Goal: Task Accomplishment & Management: Complete application form

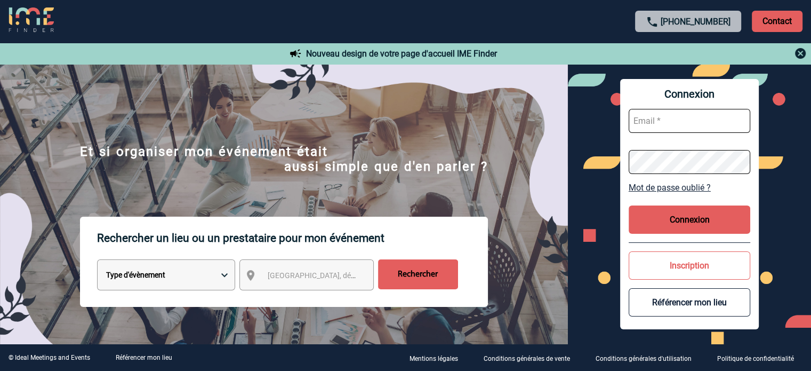
type input "[EMAIL_ADDRESS][DOMAIN_NAME]"
click at [684, 213] on button "Connexion" at bounding box center [690, 219] width 122 height 28
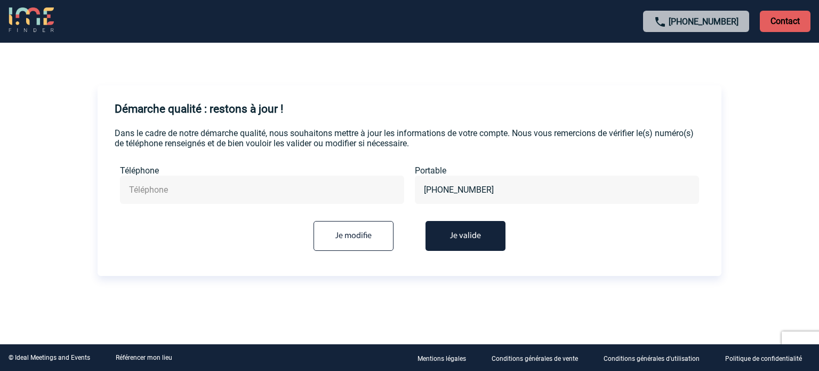
drag, startPoint x: 66, startPoint y: 197, endPoint x: 109, endPoint y: 194, distance: 43.8
click at [69, 197] on body "+33 1 45 72 07 14 Contact Contact Démarche qualité : restons à jour ! Dans le c…" at bounding box center [409, 185] width 819 height 371
click at [208, 195] on input "text" at bounding box center [262, 189] width 272 height 15
click at [455, 236] on button "Je valide" at bounding box center [466, 236] width 80 height 30
click at [457, 235] on button "Je valide" at bounding box center [466, 236] width 80 height 30
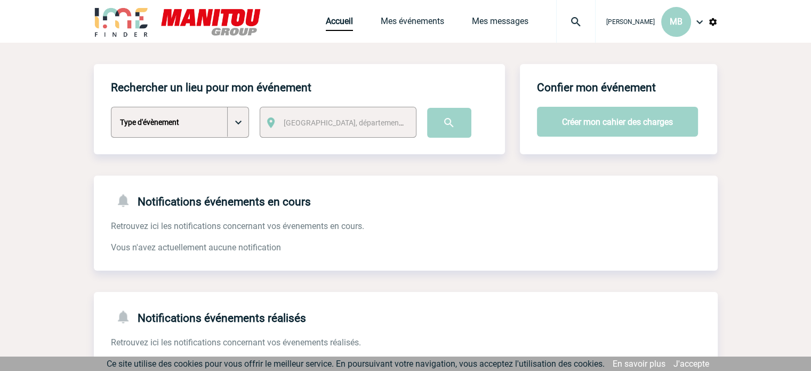
click at [227, 122] on select "Type d'évènement Séminaire avec nuitée Séminaire sans nuitée Repas de groupe Te…" at bounding box center [180, 122] width 138 height 31
click at [418, 27] on link "Mes événements" at bounding box center [412, 23] width 63 height 15
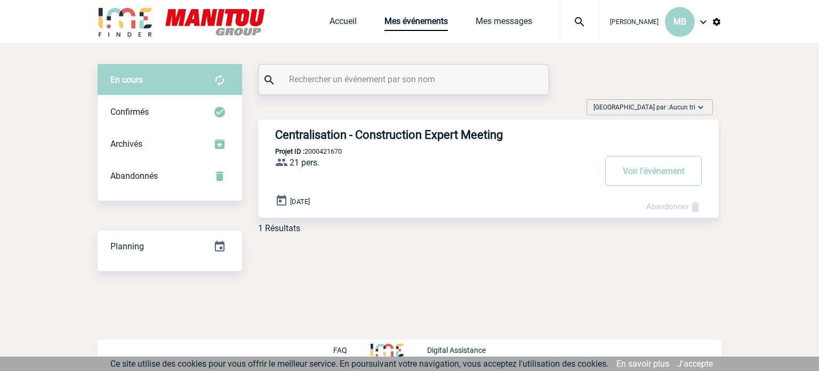
click at [540, 143] on div "Centralisation - Construction Expert Meeting Projet ID : 2000421670 21 pers. Pr…" at bounding box center [488, 169] width 461 height 98
click at [452, 134] on h3 "Centralisation - Construction Expert Meeting" at bounding box center [435, 134] width 320 height 13
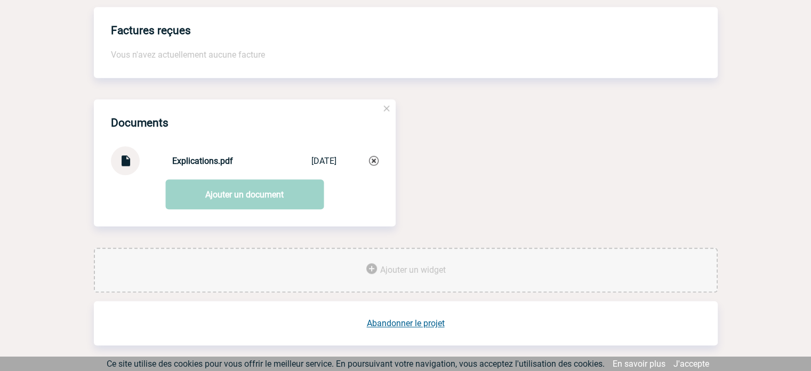
scroll to position [930, 0]
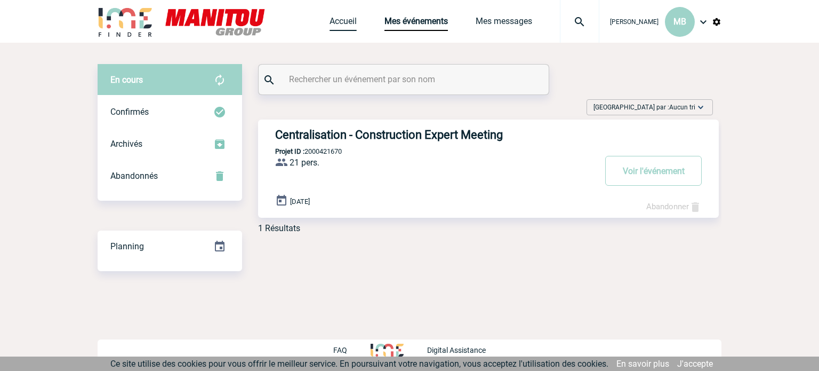
click at [341, 20] on link "Accueil" at bounding box center [343, 23] width 27 height 15
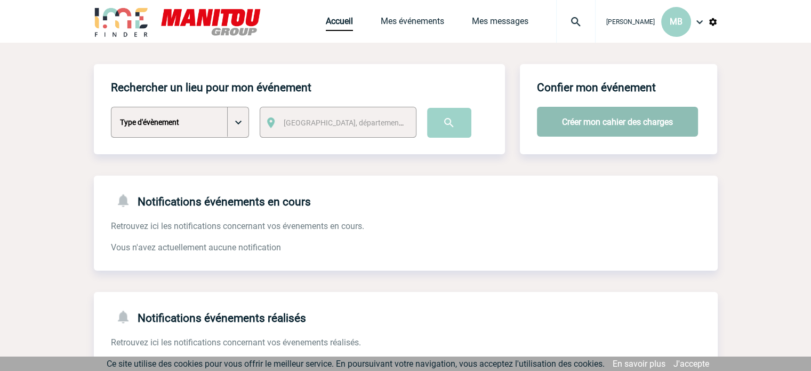
click at [670, 122] on button "Créer mon cahier des charges" at bounding box center [617, 122] width 161 height 30
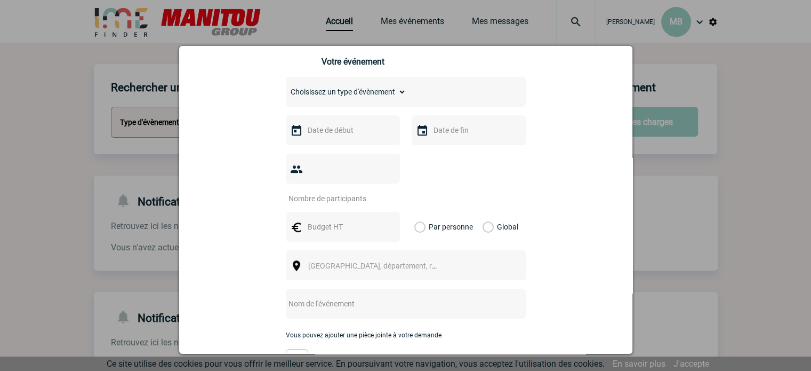
scroll to position [160, 0]
click at [370, 94] on select "Choisissez un type d'évènement Séminaire avec nuitée Séminaire sans nuitée Repa…" at bounding box center [346, 91] width 121 height 15
select select "2"
click at [286, 87] on select "Choisissez un type d'évènement Séminaire avec nuitée Séminaire sans nuitée Repa…" at bounding box center [346, 91] width 121 height 15
click at [343, 135] on input "text" at bounding box center [342, 130] width 74 height 14
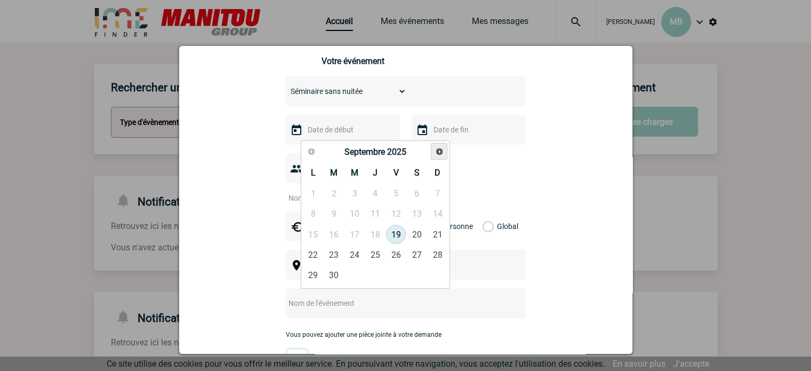
click at [440, 150] on span "Suivant" at bounding box center [439, 151] width 9 height 9
click at [354, 232] on link "15" at bounding box center [355, 234] width 20 height 19
type input "[DATE]"
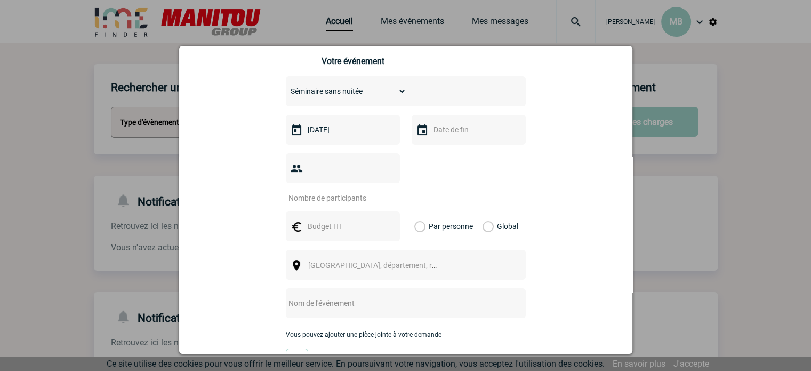
click at [431, 128] on input "text" at bounding box center [468, 130] width 74 height 14
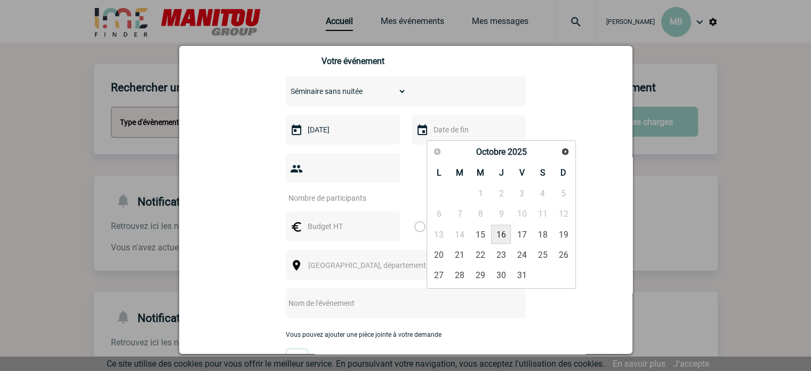
click at [504, 232] on link "16" at bounding box center [501, 234] width 20 height 19
type input "[DATE]"
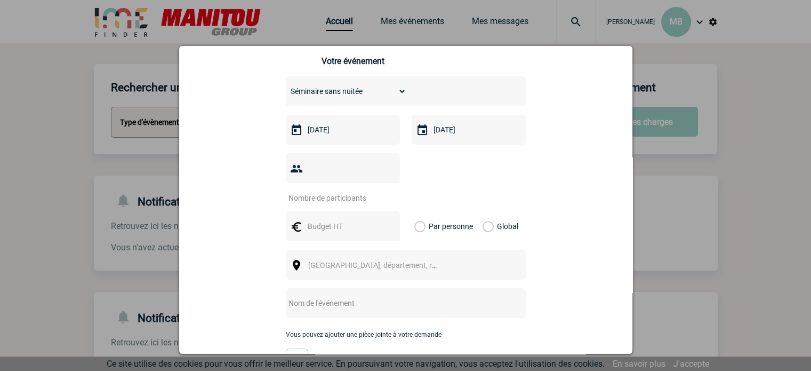
click at [324, 191] on input "number" at bounding box center [336, 198] width 100 height 14
click at [331, 163] on div at bounding box center [343, 168] width 114 height 30
click at [325, 191] on input "number" at bounding box center [336, 198] width 100 height 14
type input "15"
click at [334, 219] on input "text" at bounding box center [342, 226] width 74 height 14
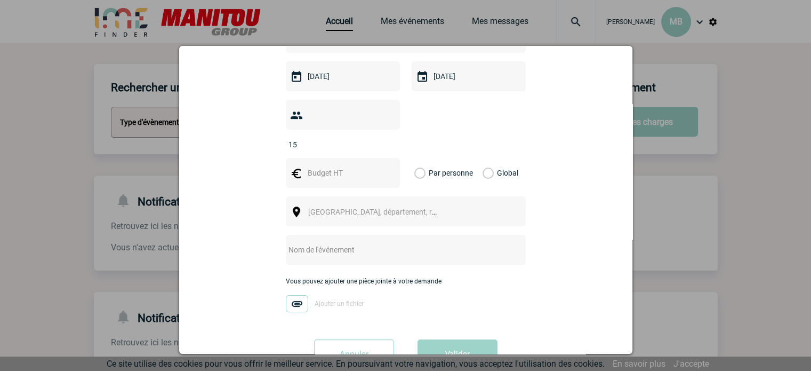
scroll to position [236, 0]
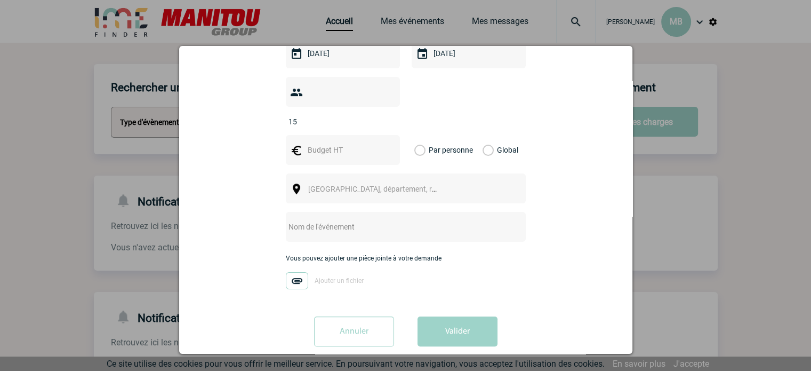
click at [506, 254] on div "Vous pouvez ajouter une pièce jointe à votre demande Ajouter un fichier" at bounding box center [406, 276] width 240 height 45
click at [363, 220] on input "text" at bounding box center [392, 227] width 212 height 14
type input "Agriculture Expert Meeting"
